Goal: Obtain resource: Download file/media

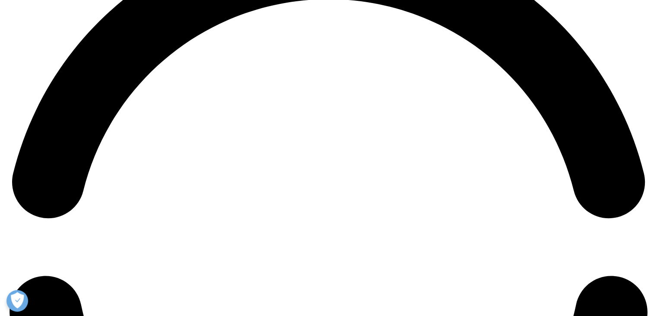
scroll to position [1513, 0]
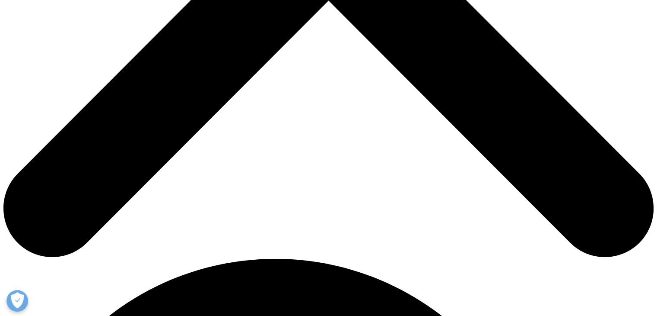
scroll to position [405, 0]
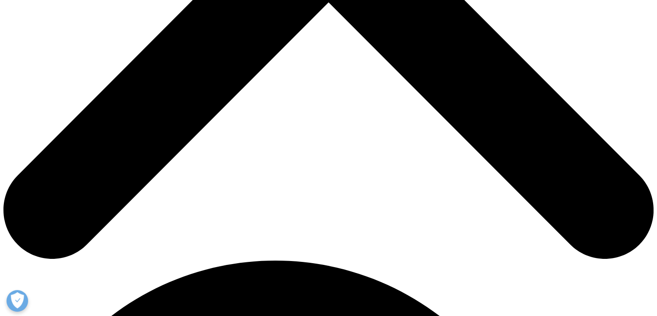
type input "[PERSON_NAME]"
type input "[PERSON_NAME][EMAIL_ADDRESS][PERSON_NAME][DOMAIN_NAME]"
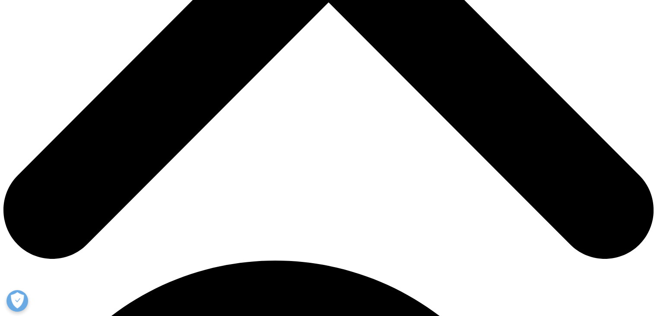
scroll to position [0, 0]
type input "Med Writer"
type input "i"
type input "Indigo"
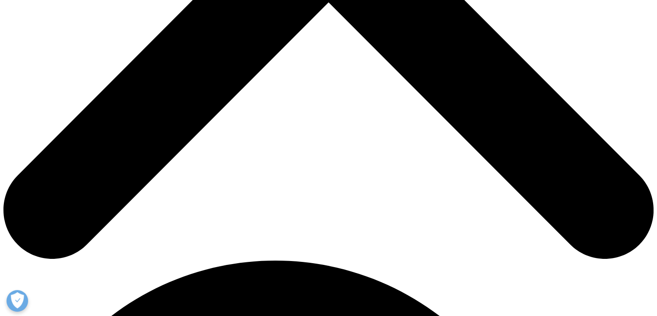
select select "[GEOGRAPHIC_DATA]"
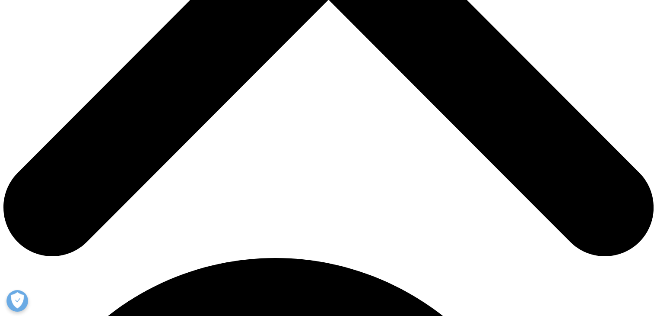
scroll to position [534, 0]
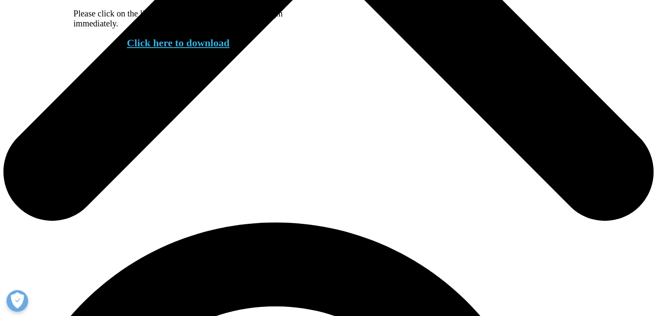
scroll to position [434, 0]
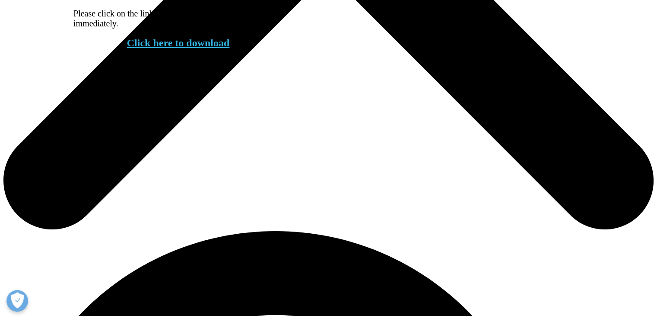
click at [208, 48] on link "Click here to download" at bounding box center [178, 42] width 103 height 11
